Goal: Task Accomplishment & Management: Use online tool/utility

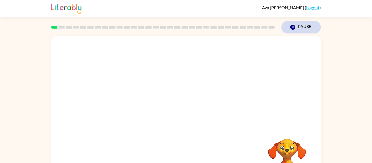
click at [293, 25] on icon "button" at bounding box center [292, 27] width 5 height 5
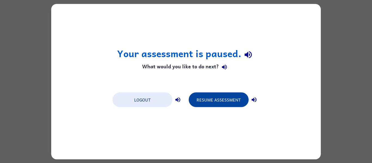
click at [222, 99] on button "Resume Assessment" at bounding box center [219, 99] width 60 height 15
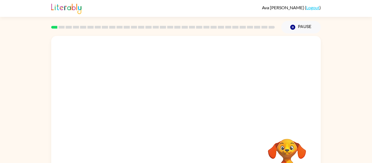
click at [121, 100] on video "Your browser must support playing .mp4 files to use Literably. Please try using…" at bounding box center [185, 81] width 269 height 91
click at [176, 111] on button "button" at bounding box center [185, 116] width 35 height 20
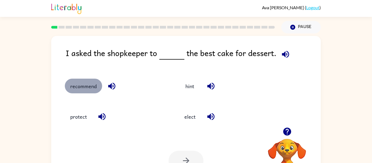
click at [81, 89] on button "recommend" at bounding box center [83, 86] width 37 height 15
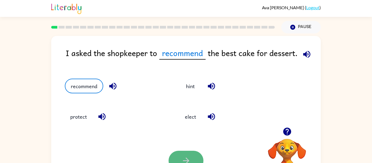
click at [190, 158] on icon "button" at bounding box center [186, 161] width 10 height 10
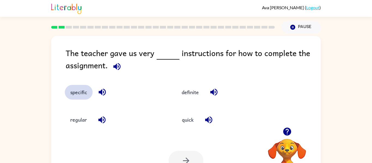
click at [78, 90] on button "specific" at bounding box center [79, 92] width 28 height 15
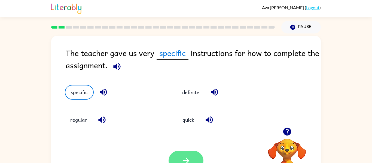
click at [189, 153] on button "button" at bounding box center [185, 161] width 35 height 20
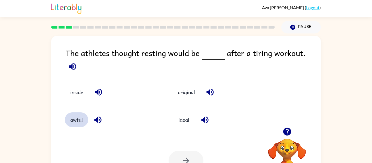
click at [82, 116] on button "awful" at bounding box center [76, 119] width 23 height 15
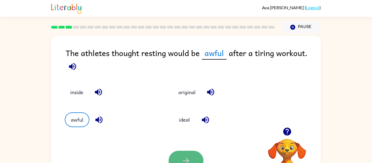
click at [184, 159] on icon "button" at bounding box center [186, 161] width 10 height 10
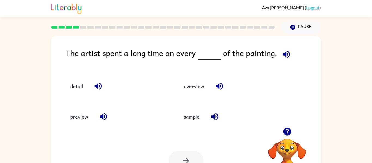
click at [287, 55] on icon "button" at bounding box center [285, 54] width 7 height 7
click at [83, 88] on button "detail" at bounding box center [77, 86] width 24 height 15
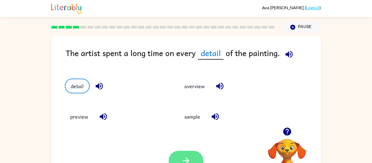
click at [188, 161] on icon "button" at bounding box center [186, 161] width 10 height 10
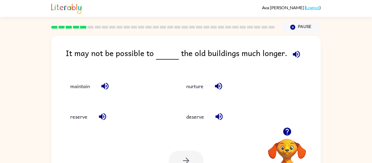
click at [294, 53] on icon "button" at bounding box center [296, 54] width 7 height 7
click at [104, 83] on icon "button" at bounding box center [105, 86] width 10 height 10
click at [105, 116] on icon "button" at bounding box center [103, 117] width 10 height 10
click at [213, 86] on button "button" at bounding box center [218, 86] width 14 height 14
click at [218, 120] on icon "button" at bounding box center [219, 117] width 10 height 10
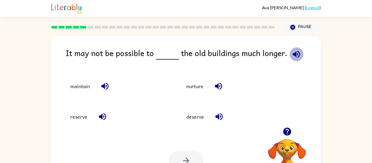
click at [293, 54] on icon "button" at bounding box center [296, 54] width 7 height 7
click at [85, 84] on button "maintain" at bounding box center [80, 86] width 30 height 15
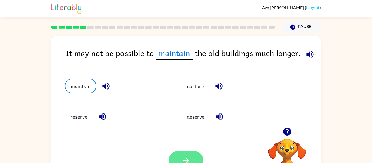
click at [185, 154] on button "button" at bounding box center [185, 161] width 35 height 20
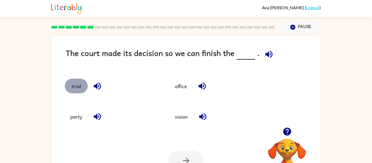
click at [80, 84] on button "trial" at bounding box center [76, 86] width 23 height 15
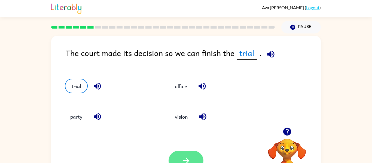
click at [186, 153] on button "button" at bounding box center [185, 161] width 35 height 20
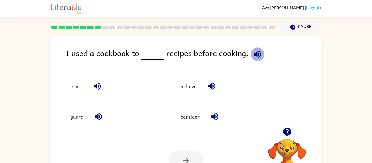
click at [256, 55] on icon "button" at bounding box center [258, 55] width 10 height 10
click at [86, 116] on button "guard" at bounding box center [77, 116] width 24 height 15
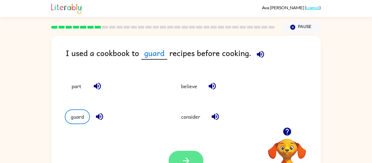
click at [196, 155] on button "button" at bounding box center [185, 161] width 35 height 20
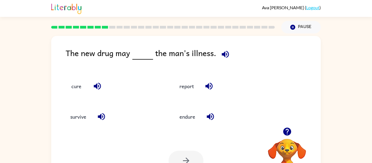
click at [223, 54] on icon "button" at bounding box center [225, 54] width 7 height 7
click at [74, 90] on button "cure" at bounding box center [76, 86] width 23 height 15
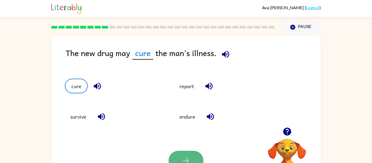
click at [178, 159] on button "button" at bounding box center [185, 161] width 35 height 20
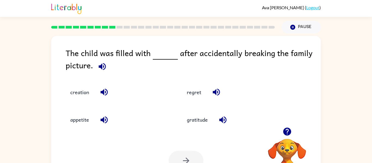
click at [100, 66] on icon "button" at bounding box center [102, 66] width 7 height 7
click at [195, 90] on button "regret" at bounding box center [193, 92] width 25 height 15
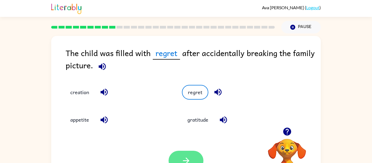
click at [183, 158] on icon "button" at bounding box center [186, 161] width 10 height 10
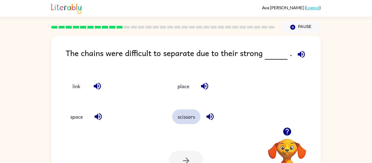
click at [195, 114] on button "scissors" at bounding box center [186, 116] width 28 height 15
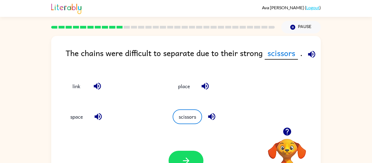
click at [307, 52] on icon "button" at bounding box center [312, 55] width 10 height 10
click at [177, 117] on button "scissors" at bounding box center [186, 116] width 28 height 15
click at [76, 117] on button "space" at bounding box center [77, 116] width 24 height 15
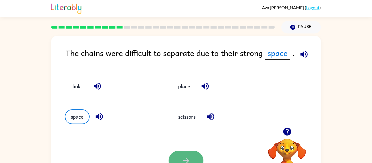
click at [186, 155] on button "button" at bounding box center [185, 161] width 35 height 20
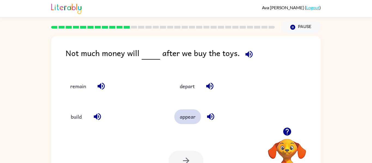
click at [190, 118] on button "appear" at bounding box center [187, 116] width 27 height 15
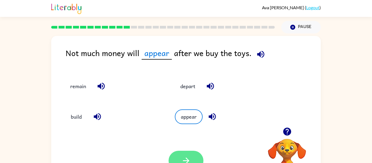
click at [176, 156] on button "button" at bounding box center [185, 161] width 35 height 20
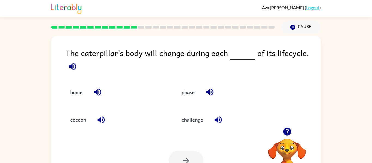
click at [74, 67] on icon "button" at bounding box center [73, 67] width 10 height 10
click at [75, 67] on icon "button" at bounding box center [73, 67] width 10 height 10
click at [85, 118] on button "cocoon" at bounding box center [78, 119] width 27 height 15
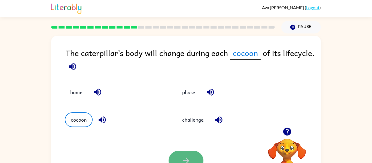
click at [188, 152] on button "button" at bounding box center [185, 161] width 35 height 20
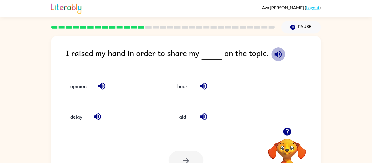
click at [274, 51] on icon "button" at bounding box center [278, 55] width 10 height 10
click at [77, 83] on button "opinion" at bounding box center [78, 86] width 27 height 15
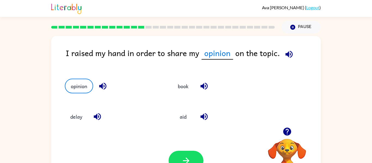
click at [170, 153] on div at bounding box center [185, 161] width 35 height 20
click at [180, 155] on button "button" at bounding box center [185, 161] width 35 height 20
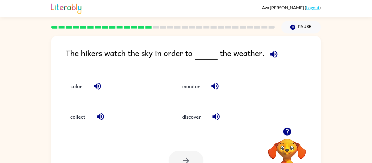
click at [289, 131] on icon "button" at bounding box center [287, 132] width 8 height 8
click at [271, 57] on icon "button" at bounding box center [274, 55] width 10 height 10
click at [188, 87] on button "monitor" at bounding box center [191, 86] width 29 height 15
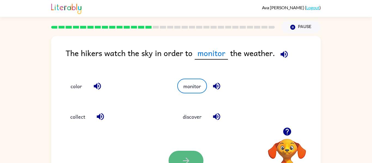
click at [177, 151] on button "button" at bounding box center [185, 161] width 35 height 20
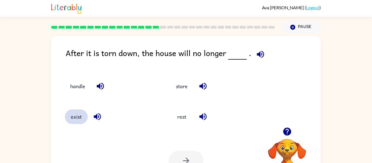
click at [75, 119] on button "exist" at bounding box center [76, 116] width 23 height 15
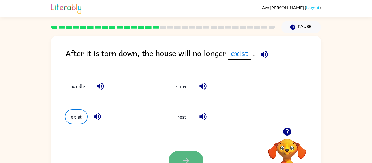
click at [180, 162] on button "button" at bounding box center [185, 161] width 35 height 20
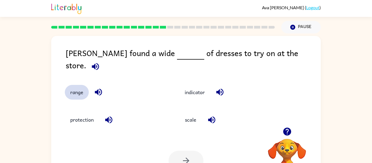
click at [72, 87] on button "range" at bounding box center [77, 92] width 24 height 15
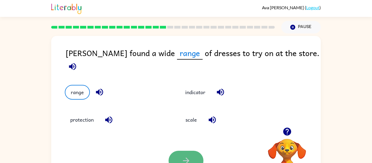
click at [183, 158] on icon "button" at bounding box center [186, 161] width 10 height 10
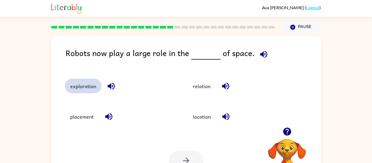
click at [95, 85] on button "exploration" at bounding box center [83, 86] width 37 height 15
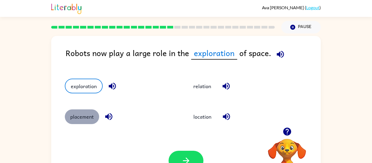
click at [84, 117] on button "placement" at bounding box center [82, 116] width 34 height 15
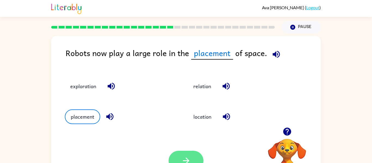
click at [199, 157] on button "button" at bounding box center [185, 161] width 35 height 20
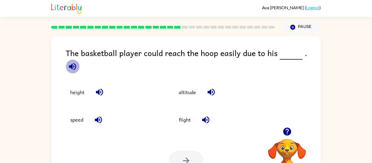
click at [77, 62] on icon "button" at bounding box center [73, 67] width 10 height 10
click at [80, 85] on button "height" at bounding box center [77, 92] width 25 height 15
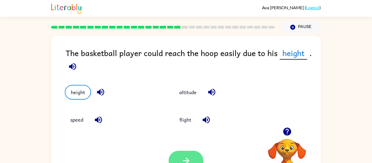
click at [191, 155] on button "button" at bounding box center [185, 161] width 35 height 20
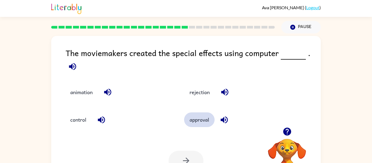
click at [199, 118] on button "approval" at bounding box center [199, 119] width 30 height 15
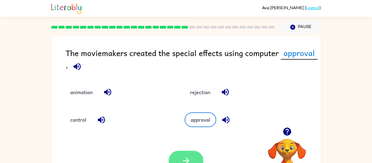
click at [188, 153] on button "button" at bounding box center [185, 161] width 35 height 20
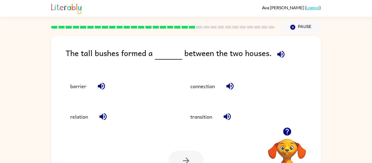
click at [278, 53] on icon "button" at bounding box center [280, 54] width 7 height 7
click at [210, 84] on button "connection" at bounding box center [202, 86] width 35 height 15
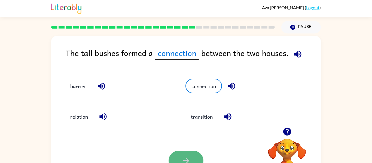
click at [186, 156] on icon "button" at bounding box center [186, 161] width 10 height 10
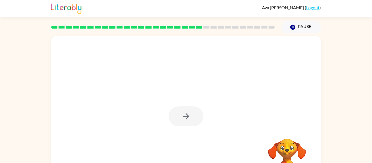
click at [190, 112] on div at bounding box center [185, 116] width 35 height 20
click at [190, 113] on div at bounding box center [185, 116] width 35 height 20
click at [189, 114] on div at bounding box center [185, 116] width 35 height 20
click at [190, 113] on icon "button" at bounding box center [186, 117] width 10 height 10
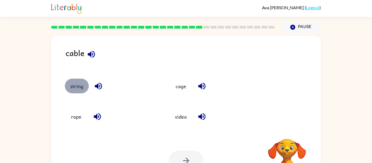
click at [77, 86] on button "string" at bounding box center [77, 86] width 24 height 15
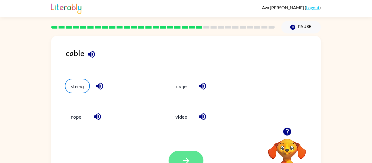
click at [176, 156] on button "button" at bounding box center [185, 161] width 35 height 20
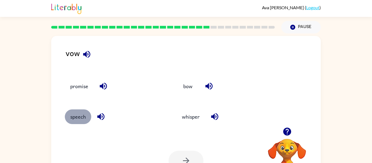
click at [78, 111] on button "speech" at bounding box center [78, 116] width 26 height 15
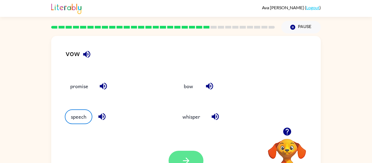
click at [191, 160] on button "button" at bounding box center [185, 161] width 35 height 20
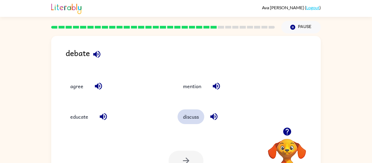
click at [195, 120] on button "discuss" at bounding box center [190, 116] width 27 height 15
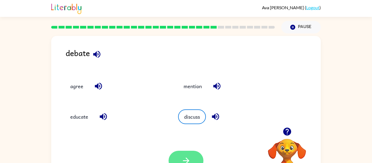
click at [185, 156] on icon "button" at bounding box center [186, 161] width 10 height 10
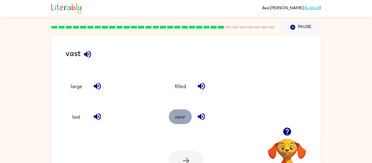
click at [175, 120] on button "near" at bounding box center [180, 116] width 23 height 15
click at [184, 159] on icon "button" at bounding box center [186, 161] width 10 height 10
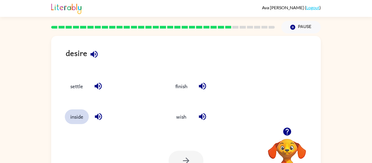
click at [73, 115] on button "inside" at bounding box center [77, 116] width 24 height 15
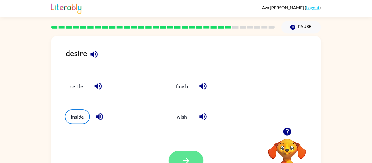
click at [175, 154] on button "button" at bounding box center [185, 161] width 35 height 20
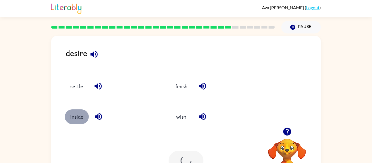
click at [81, 115] on button "inside" at bounding box center [77, 116] width 24 height 15
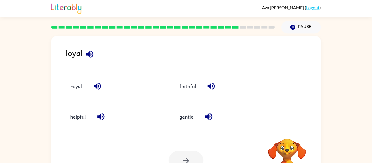
click at [186, 156] on div at bounding box center [185, 161] width 35 height 20
click at [191, 85] on button "faithful" at bounding box center [187, 86] width 27 height 15
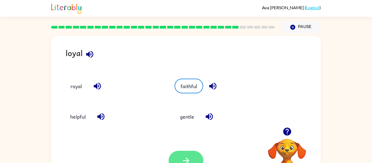
click at [184, 160] on icon "button" at bounding box center [186, 161] width 10 height 10
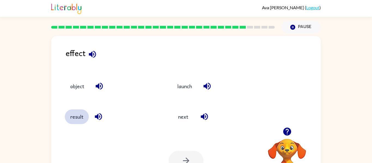
click at [79, 114] on button "result" at bounding box center [77, 116] width 24 height 15
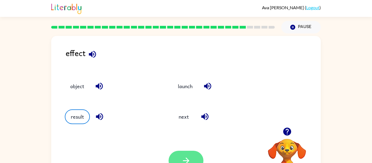
click at [183, 152] on button "button" at bounding box center [185, 161] width 35 height 20
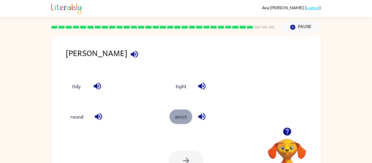
click at [183, 119] on button "strict" at bounding box center [180, 116] width 23 height 15
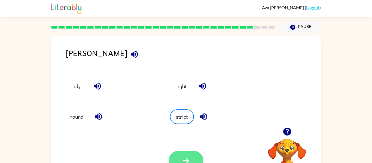
click at [192, 160] on button "button" at bounding box center [185, 161] width 35 height 20
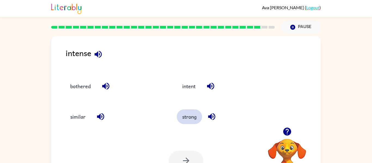
click at [194, 119] on button "strong" at bounding box center [189, 116] width 25 height 15
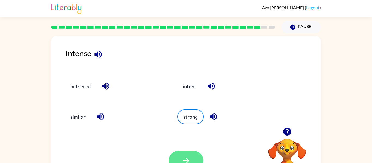
click at [189, 156] on icon "button" at bounding box center [186, 161] width 10 height 10
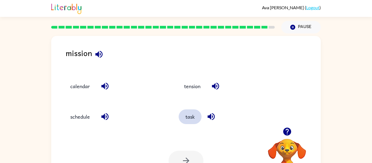
click at [192, 116] on button "task" at bounding box center [190, 116] width 23 height 15
click at [186, 158] on icon "button" at bounding box center [186, 161] width 6 height 6
